Goal: Information Seeking & Learning: Learn about a topic

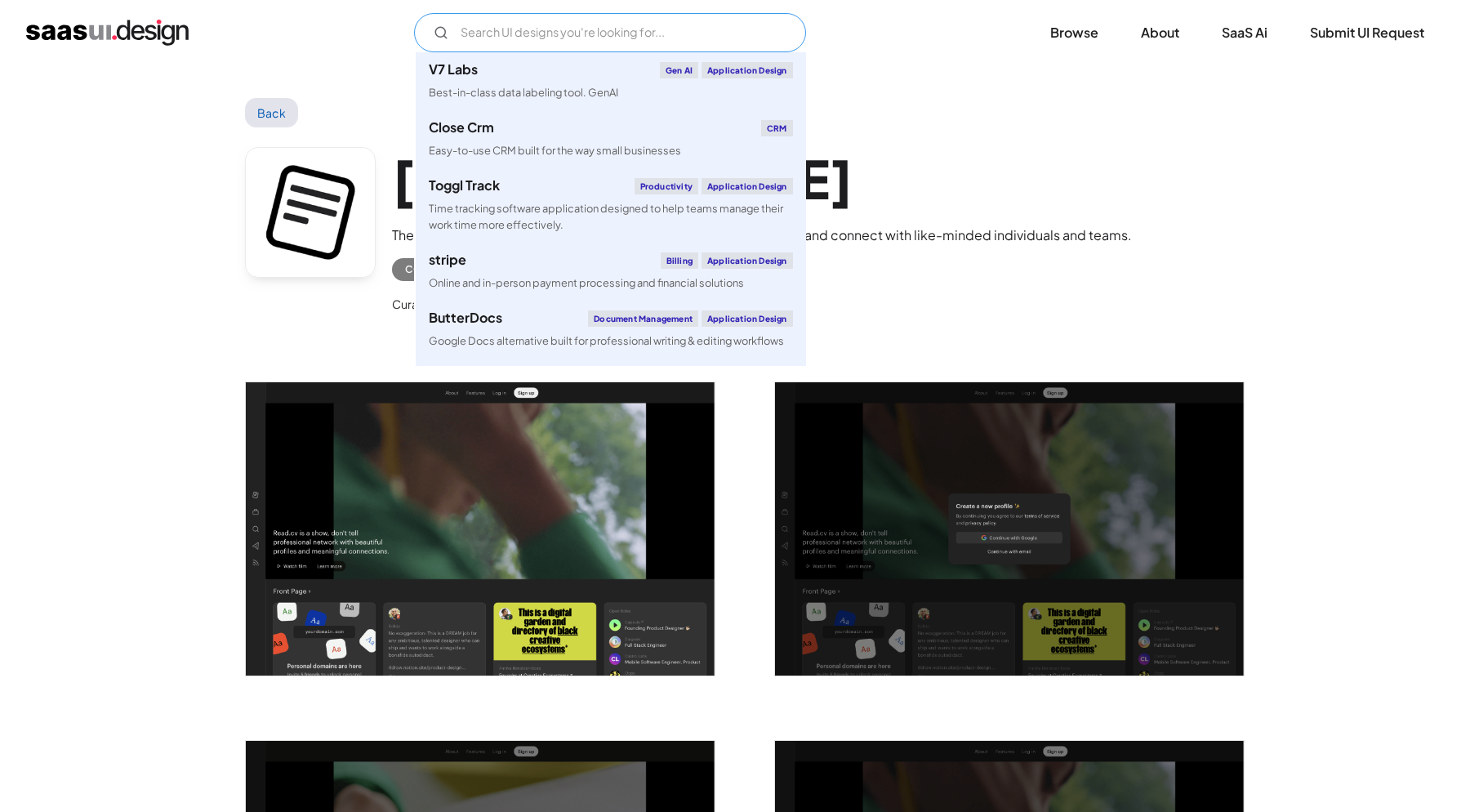
click at [644, 46] on input "Email Form" at bounding box center [609, 32] width 392 height 39
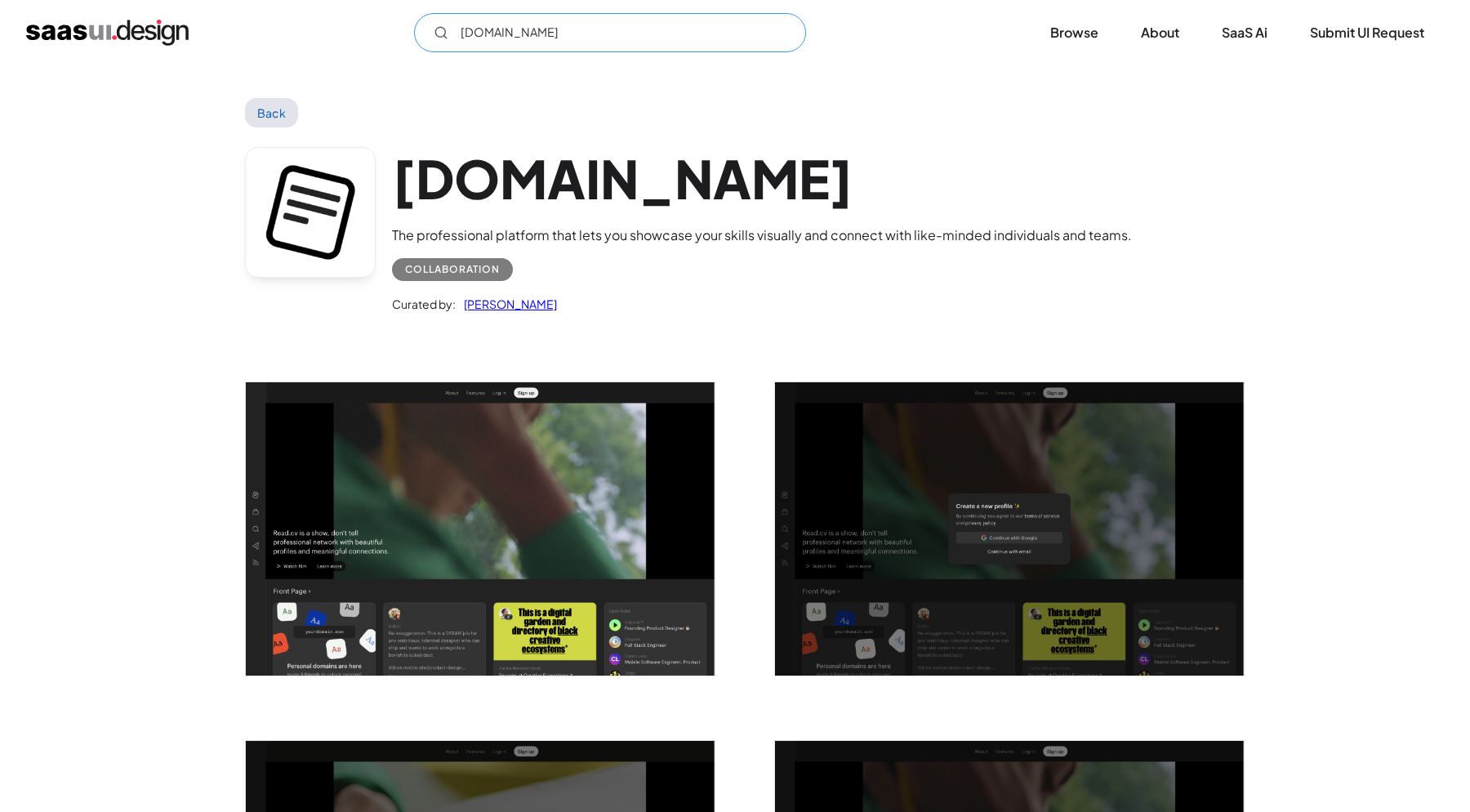
click at [532, 44] on input "posts.cv" at bounding box center [609, 32] width 392 height 39
click at [434, 35] on icon "Email Form" at bounding box center [441, 32] width 15 height 15
type input "instagram"
click at [128, 36] on img "home" at bounding box center [107, 33] width 163 height 26
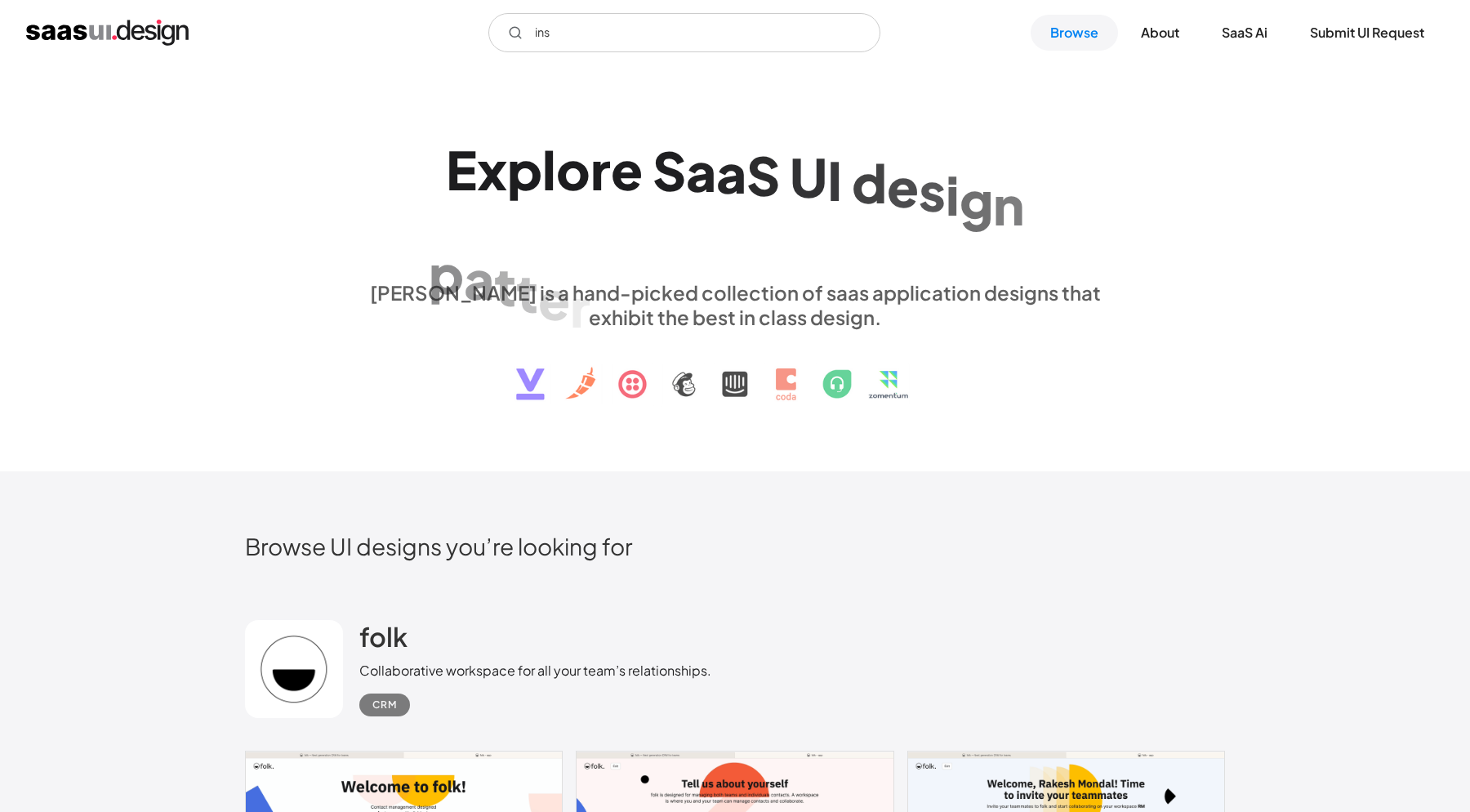
type input "inst"
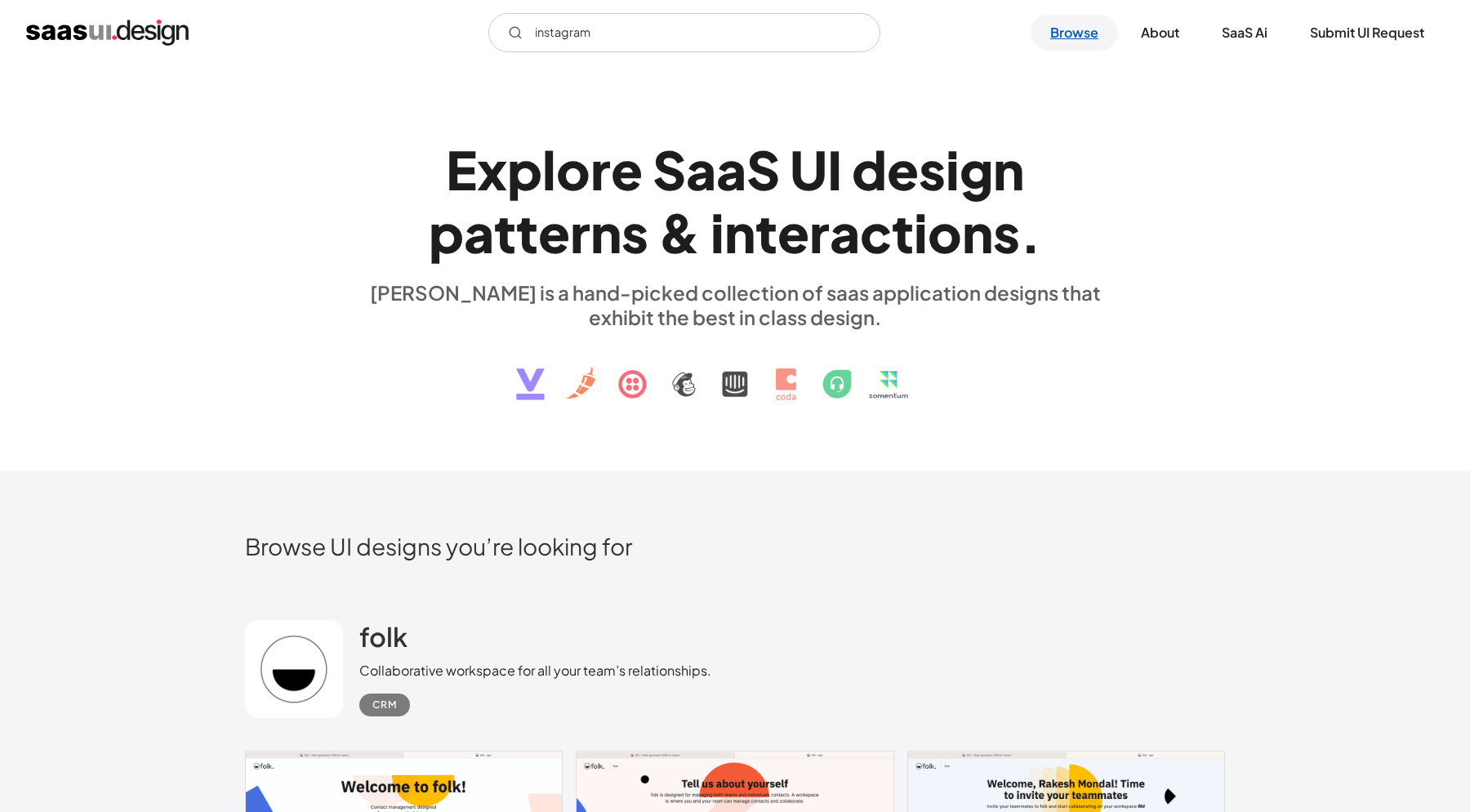
type input "instagram"
click at [1058, 33] on link "Browse" at bounding box center [1074, 33] width 87 height 36
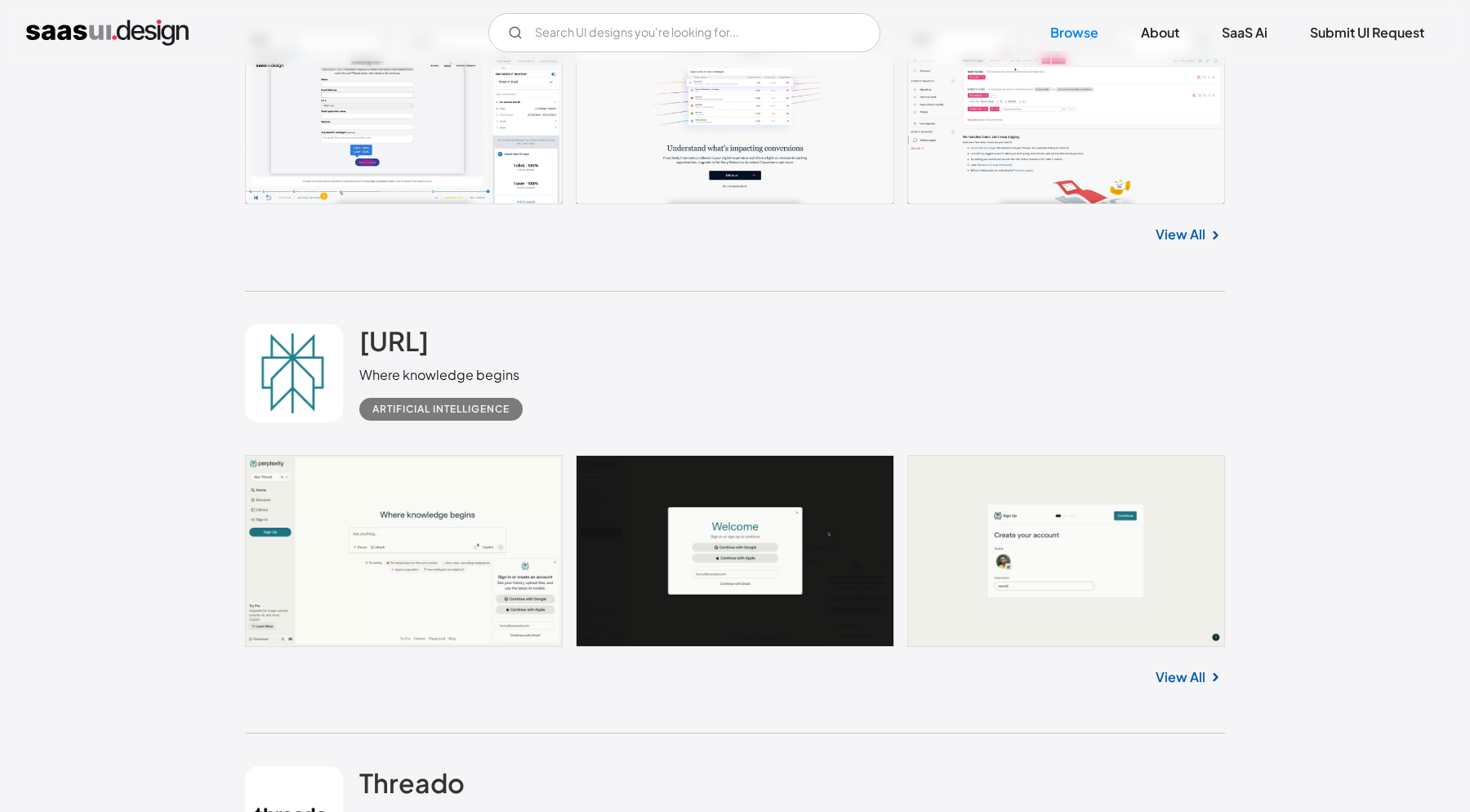
scroll to position [3028, 0]
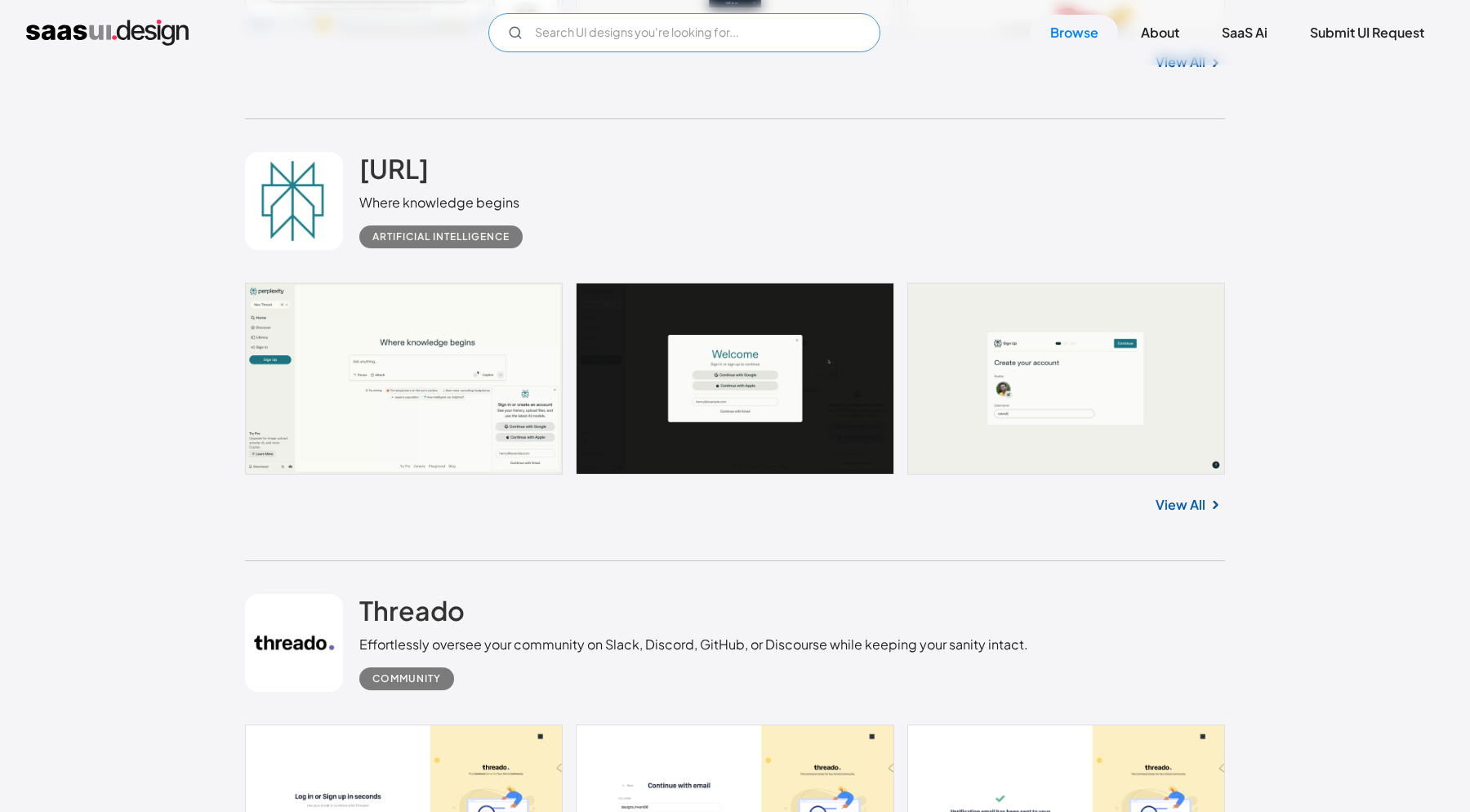
click at [729, 30] on input "Email Form" at bounding box center [684, 32] width 392 height 39
type input "soci"
click at [753, 320] on link at bounding box center [735, 378] width 980 height 192
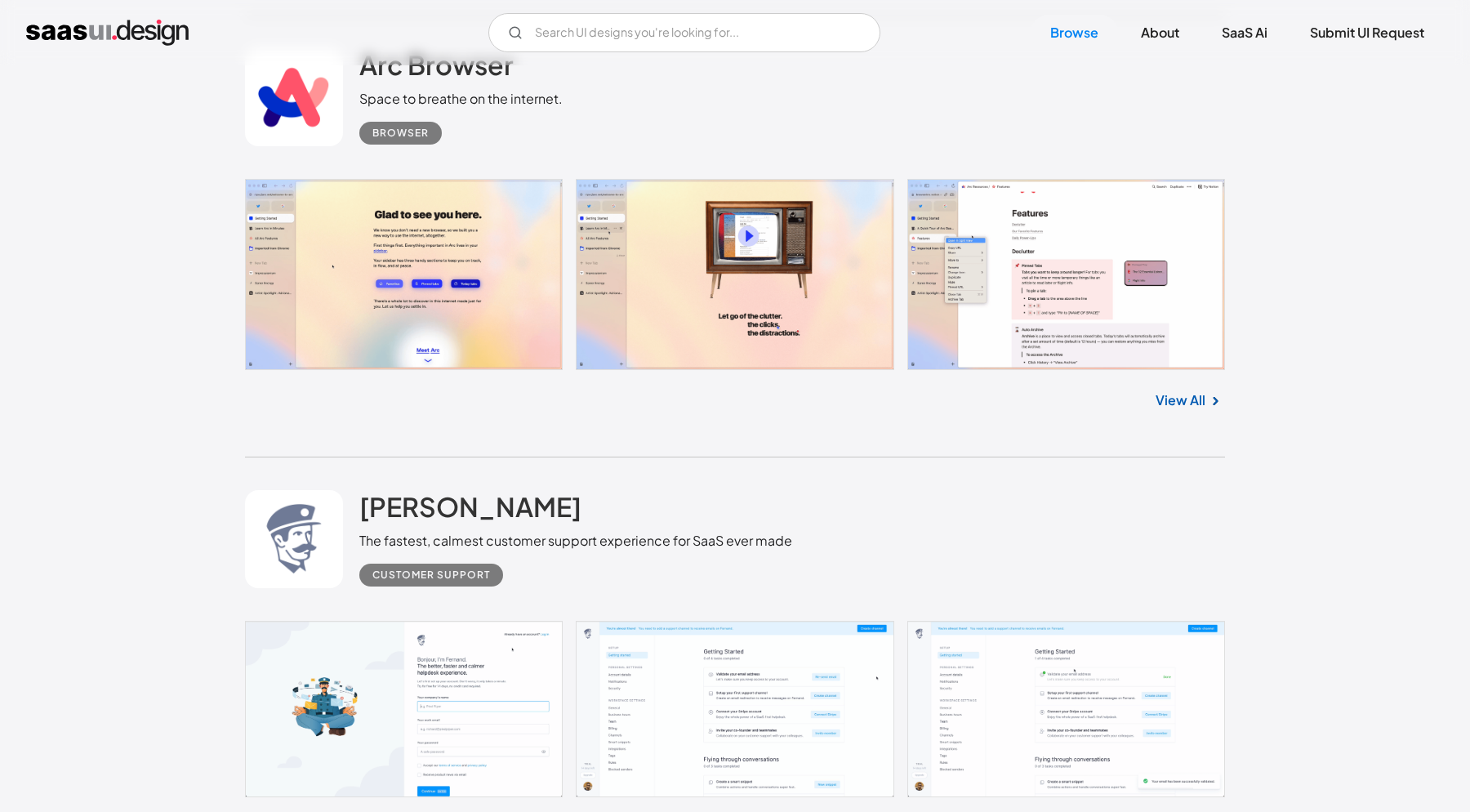
scroll to position [19135, 0]
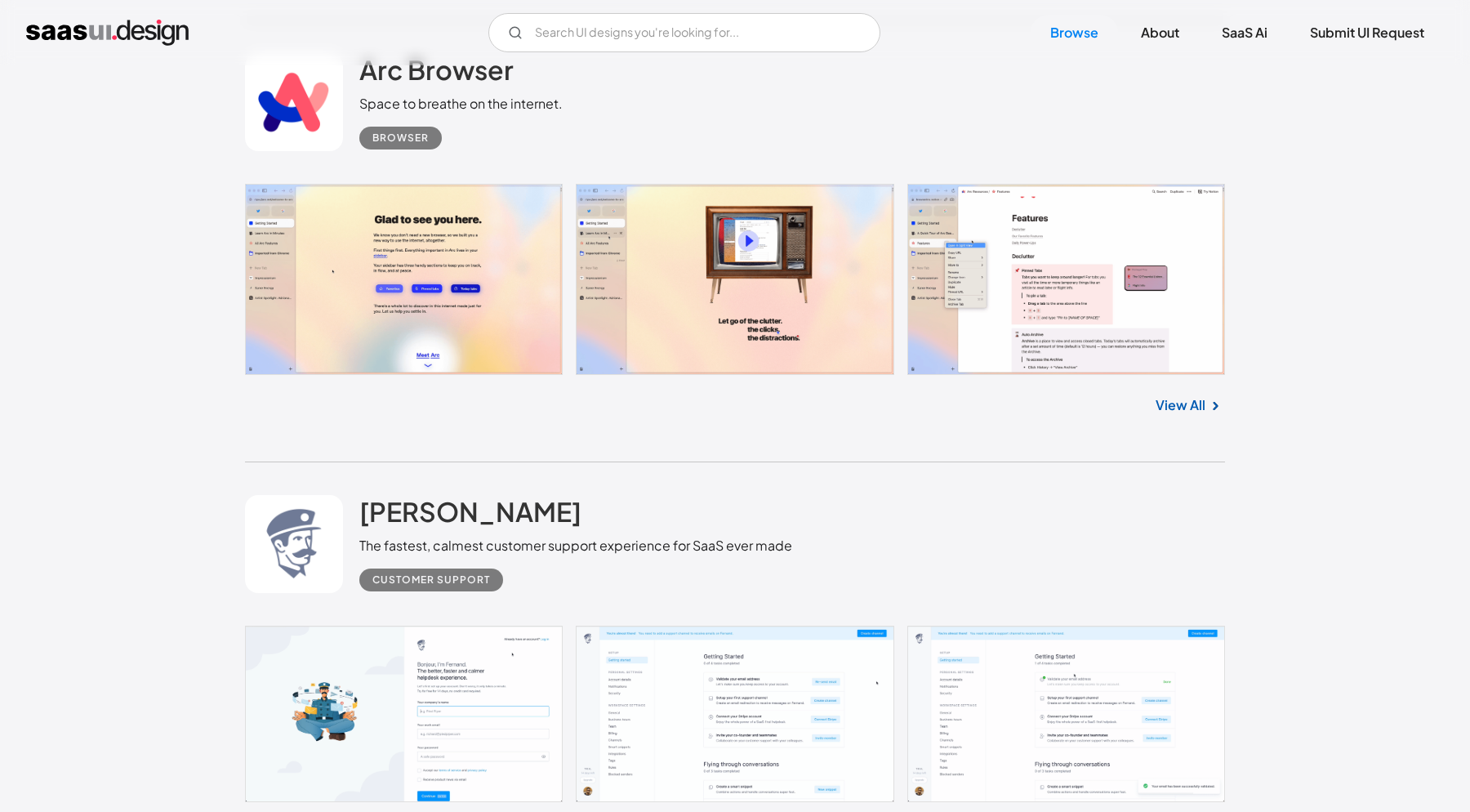
click at [580, 110] on div "Arc Browser Space to breathe on the internet. Browser" at bounding box center [735, 102] width 980 height 164
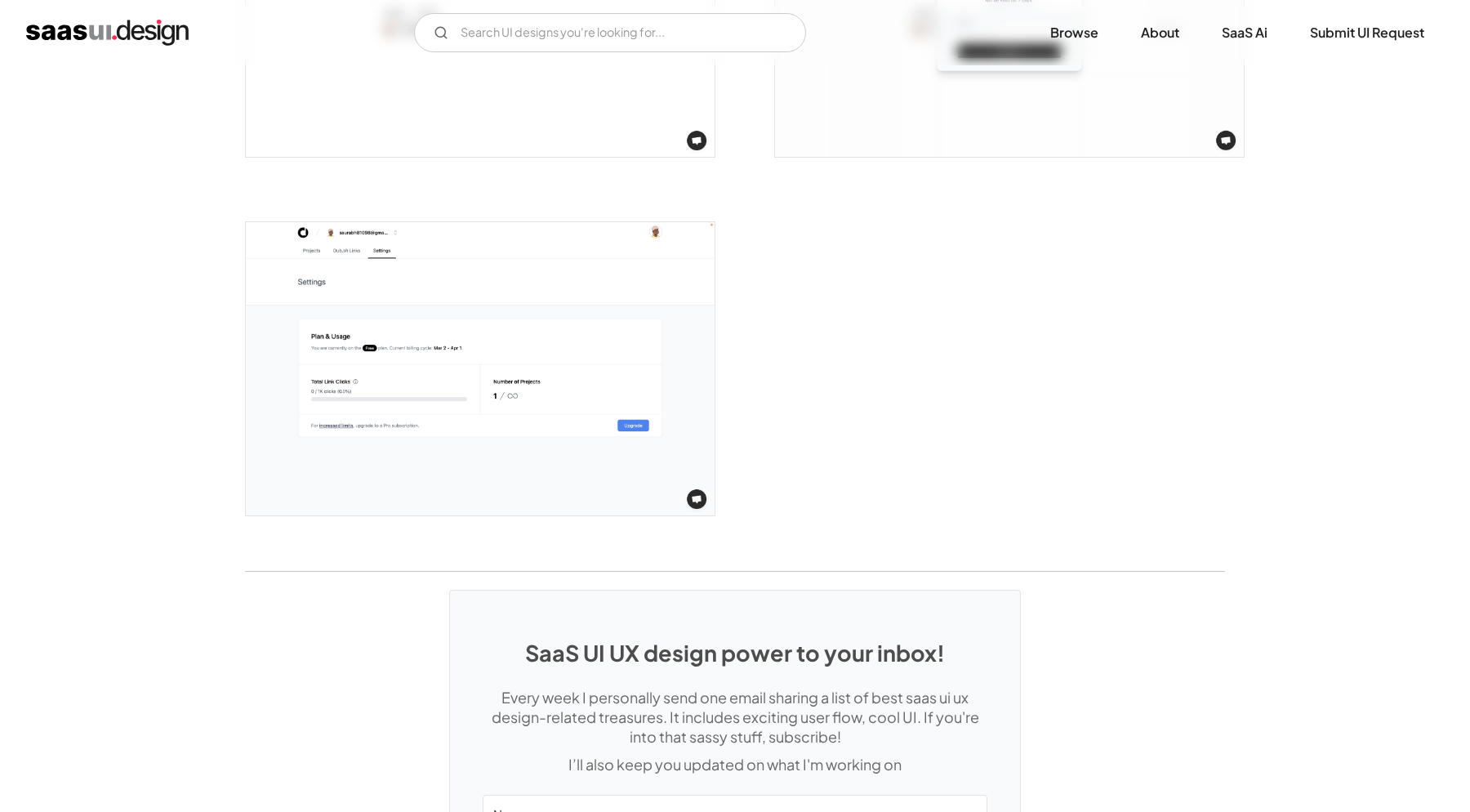
scroll to position [3425, 0]
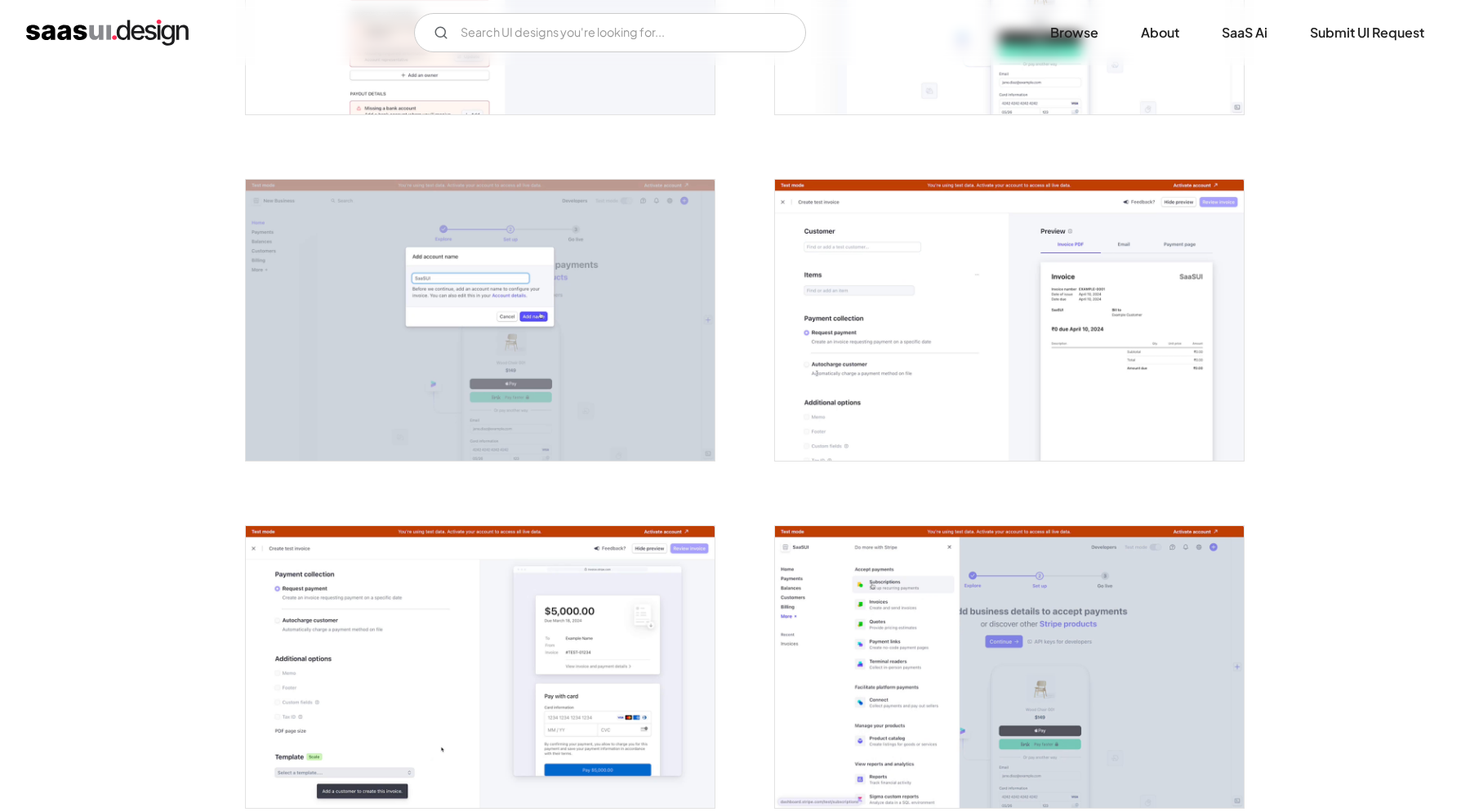
scroll to position [1631, 0]
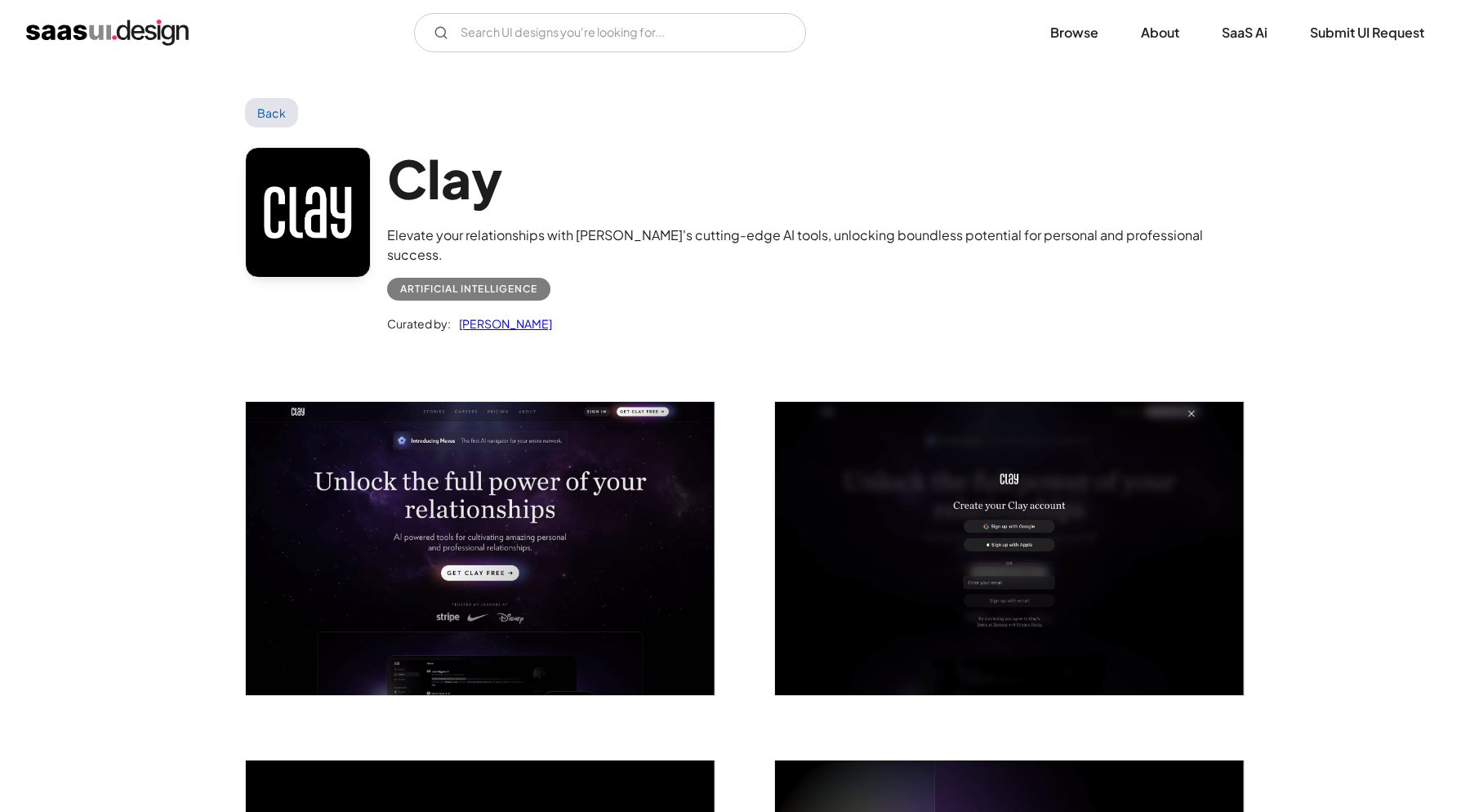
click at [449, 179] on h1 "Clay" at bounding box center [806, 178] width 838 height 63
copy h1 "Clay"
click at [587, 199] on h1 "Clay" at bounding box center [806, 178] width 838 height 63
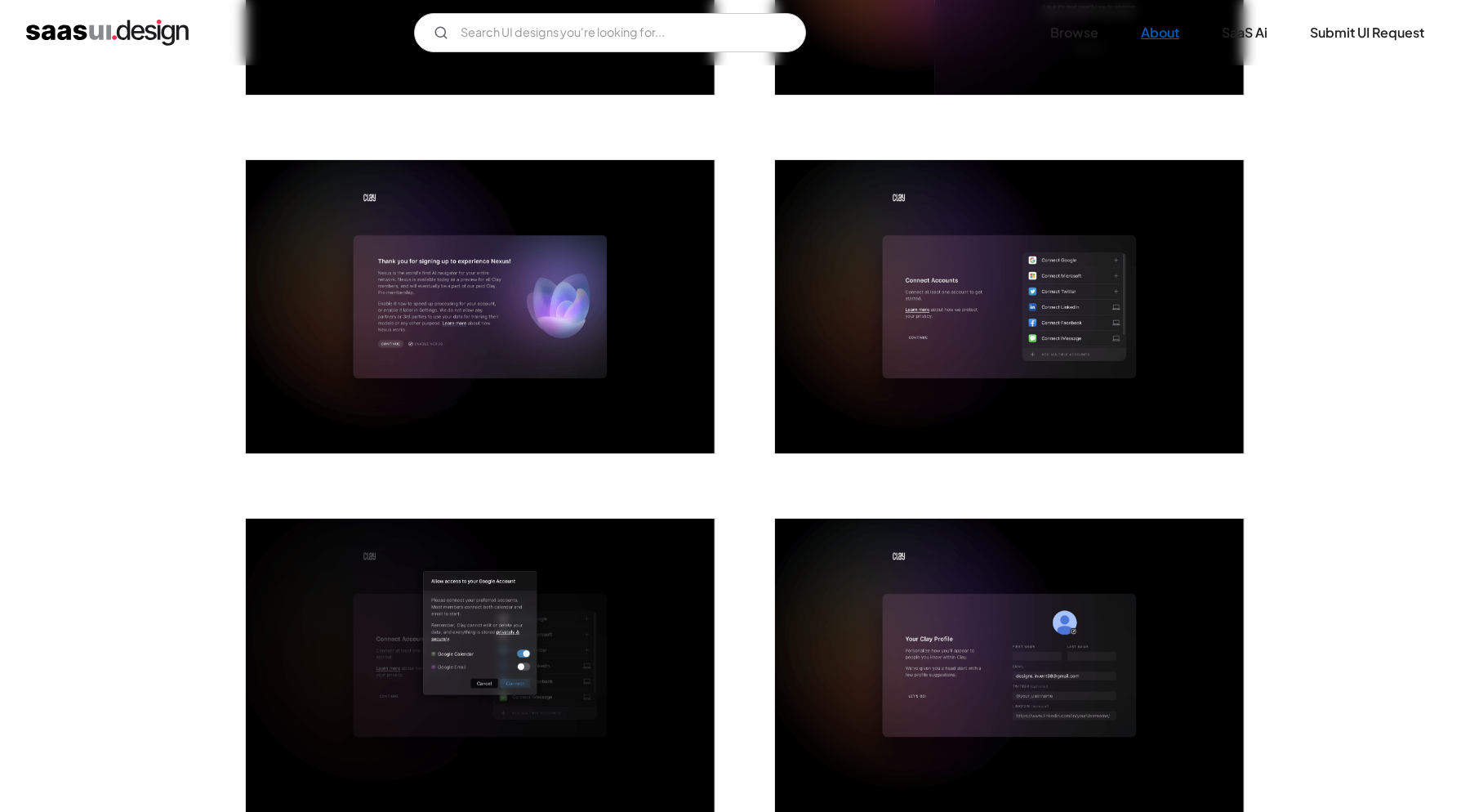
scroll to position [858, 0]
